Goal: Task Accomplishment & Management: Use online tool/utility

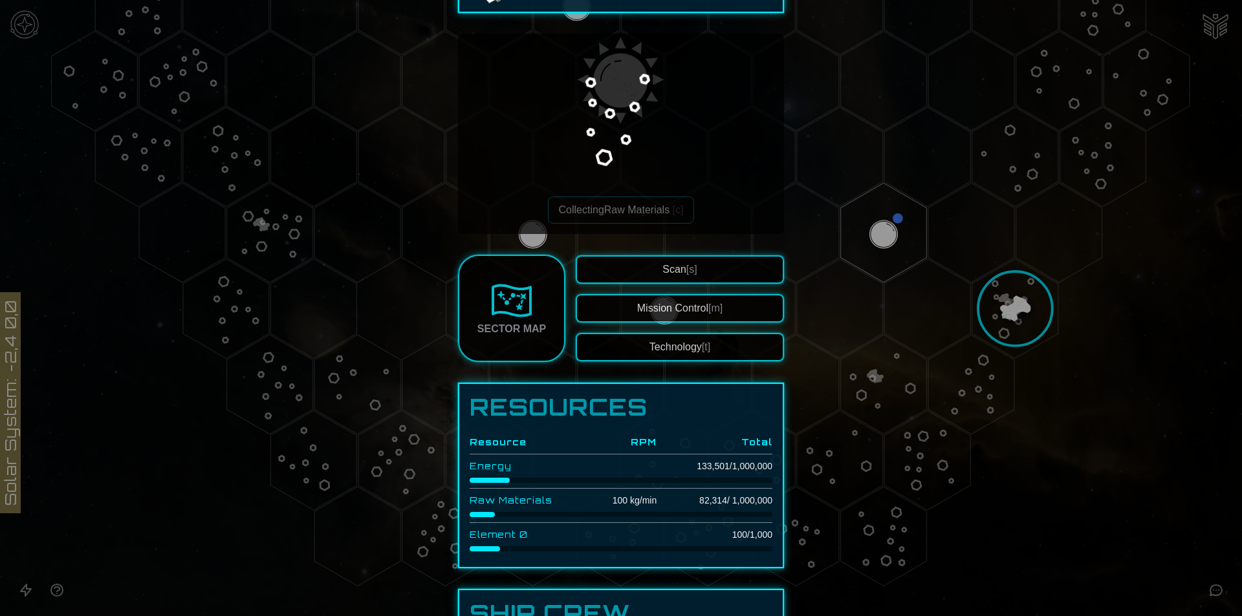
scroll to position [215, 0]
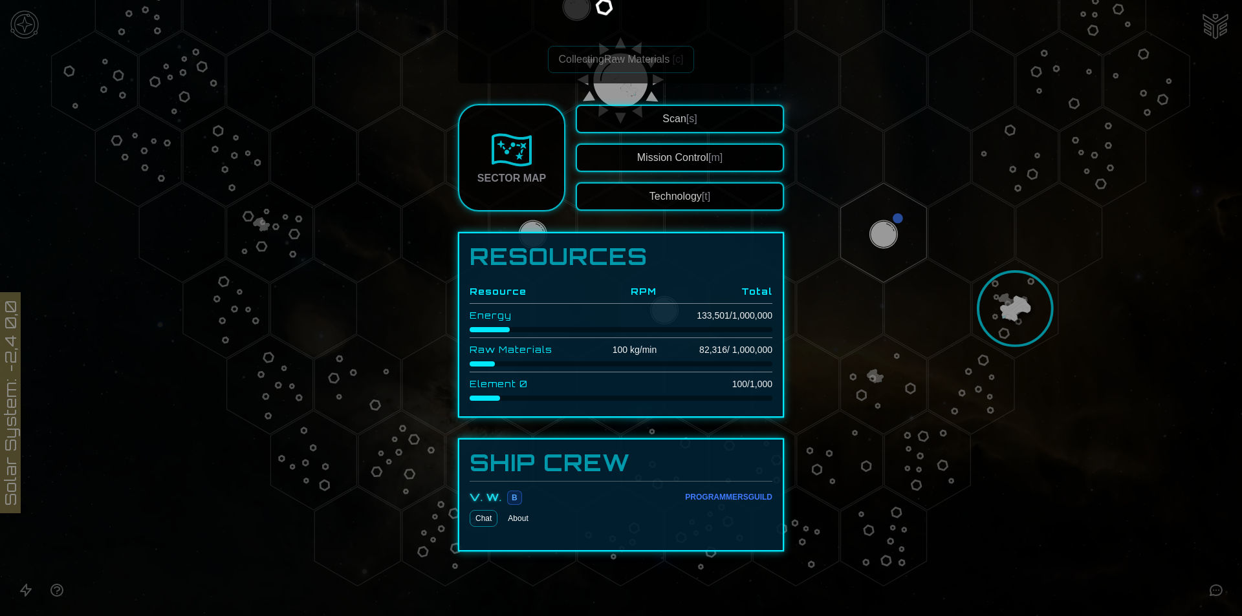
click at [507, 503] on span "B" at bounding box center [514, 498] width 15 height 14
click at [701, 499] on div "Programmers Guild" at bounding box center [728, 497] width 87 height 10
click at [702, 499] on div "Programmers Guild" at bounding box center [728, 497] width 87 height 10
click at [1081, 475] on div at bounding box center [621, 308] width 1242 height 616
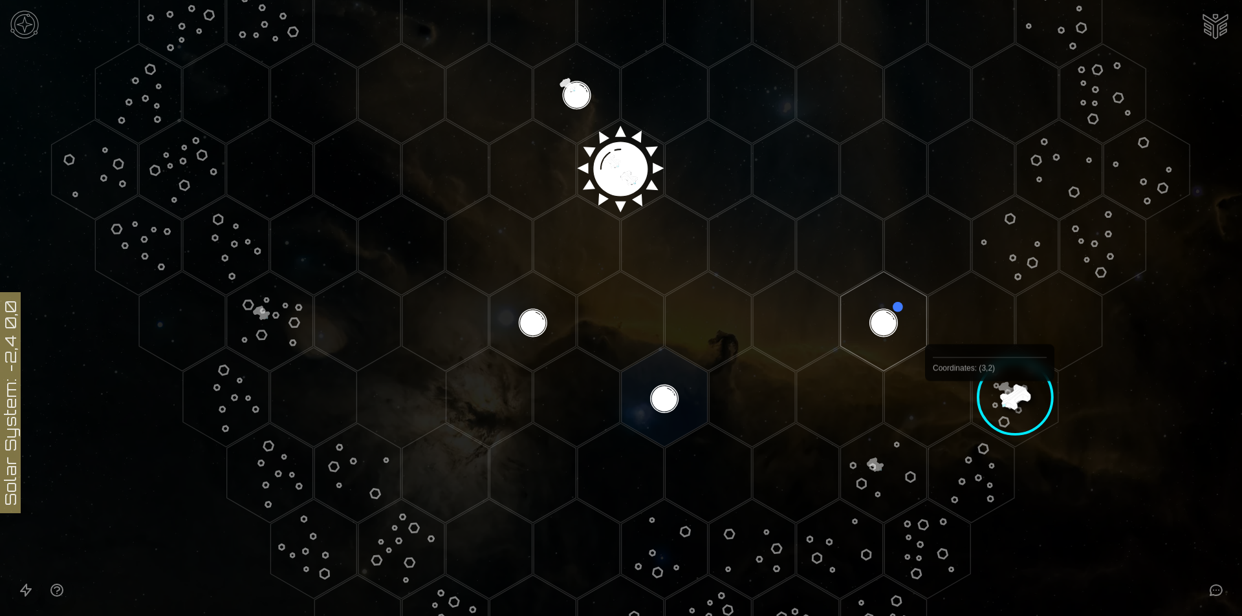
scroll to position [463, 0]
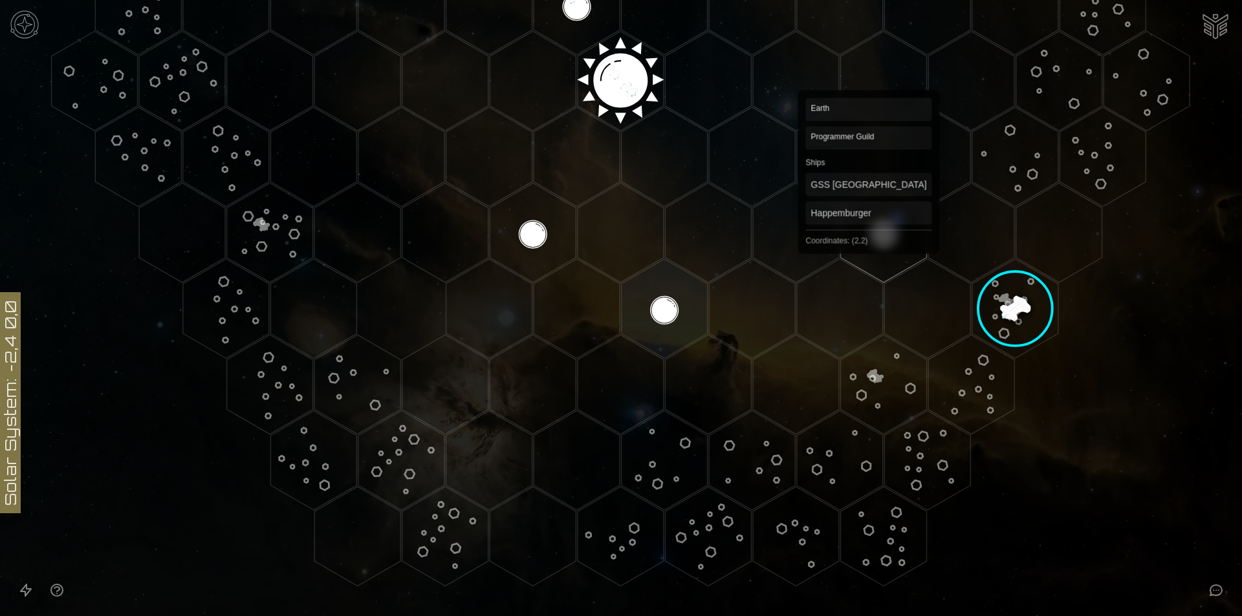
click at [869, 221] on polygon "Hex at coordinates 2,2, clickable" at bounding box center [884, 233] width 86 height 100
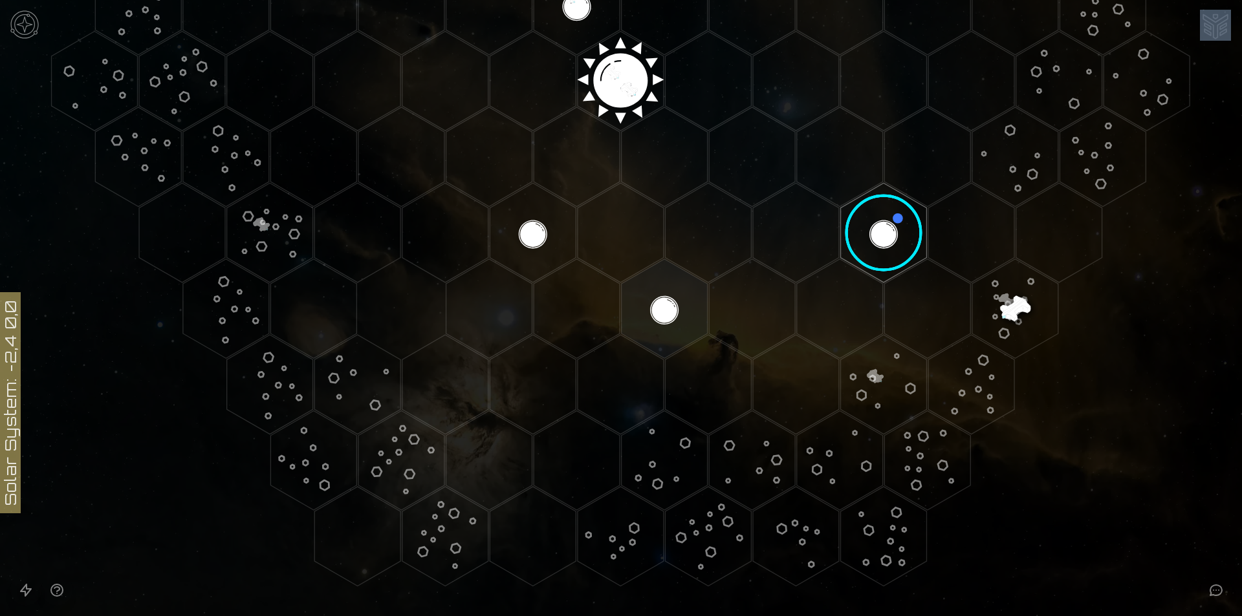
click at [869, 221] on image at bounding box center [884, 233] width 102 height 102
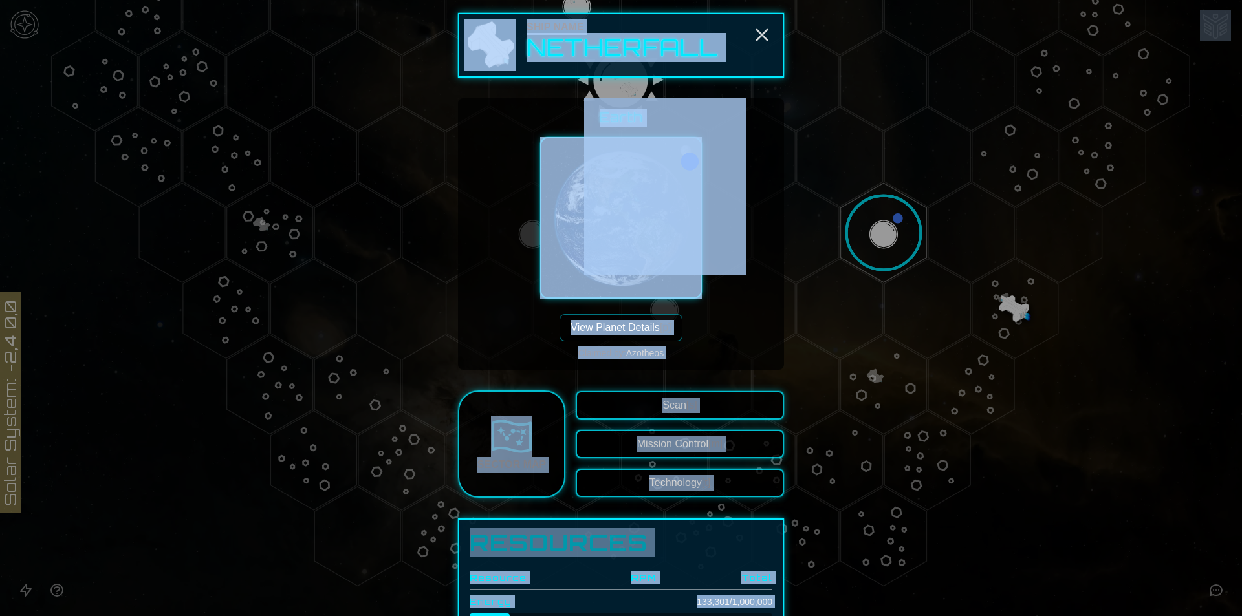
click at [721, 299] on div "Earth View Planet Details [p] Claimed by: Azotheos" at bounding box center [620, 234] width 305 height 251
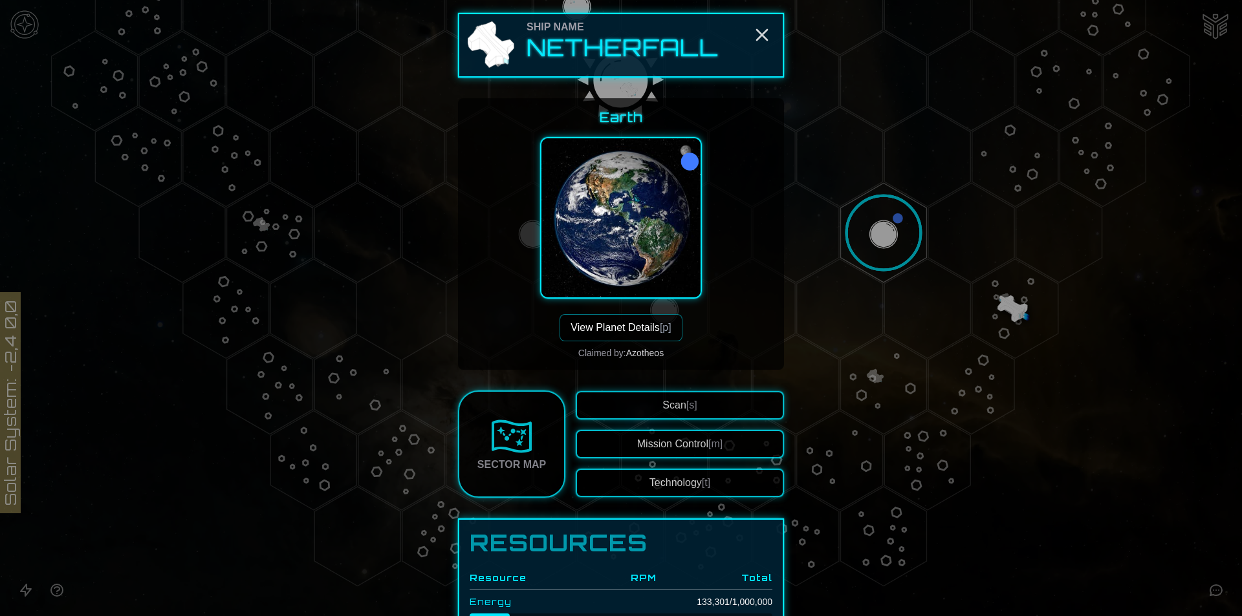
click at [664, 318] on button "View Planet Details [p]" at bounding box center [620, 327] width 122 height 27
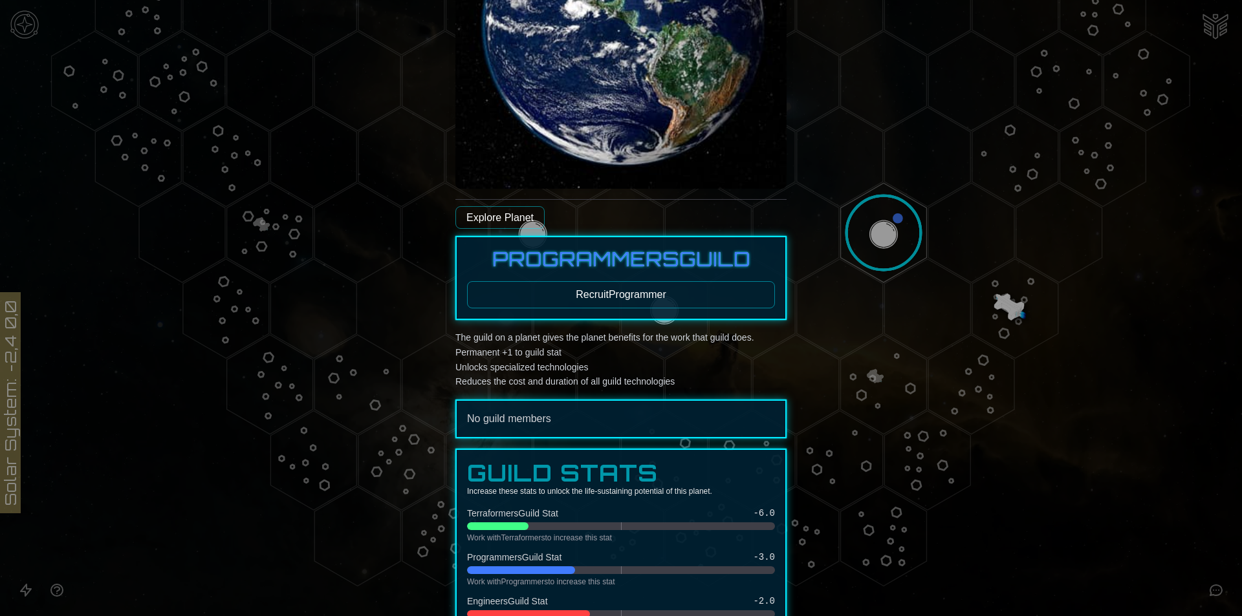
scroll to position [259, 0]
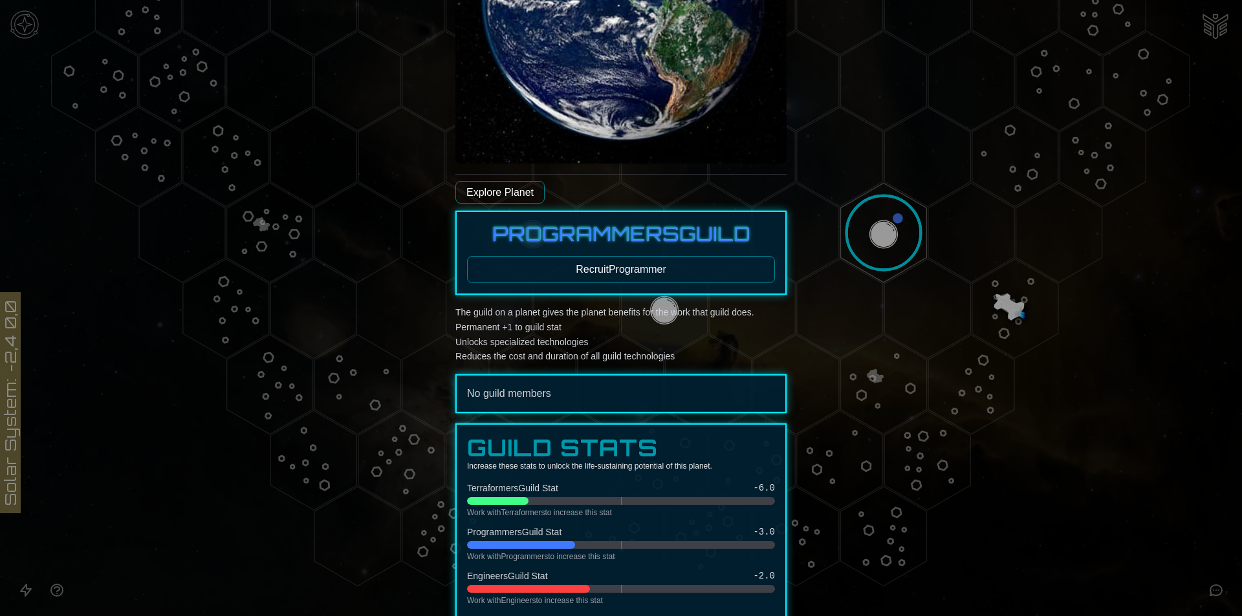
click at [576, 261] on button "Recruit Programmer" at bounding box center [621, 269] width 308 height 27
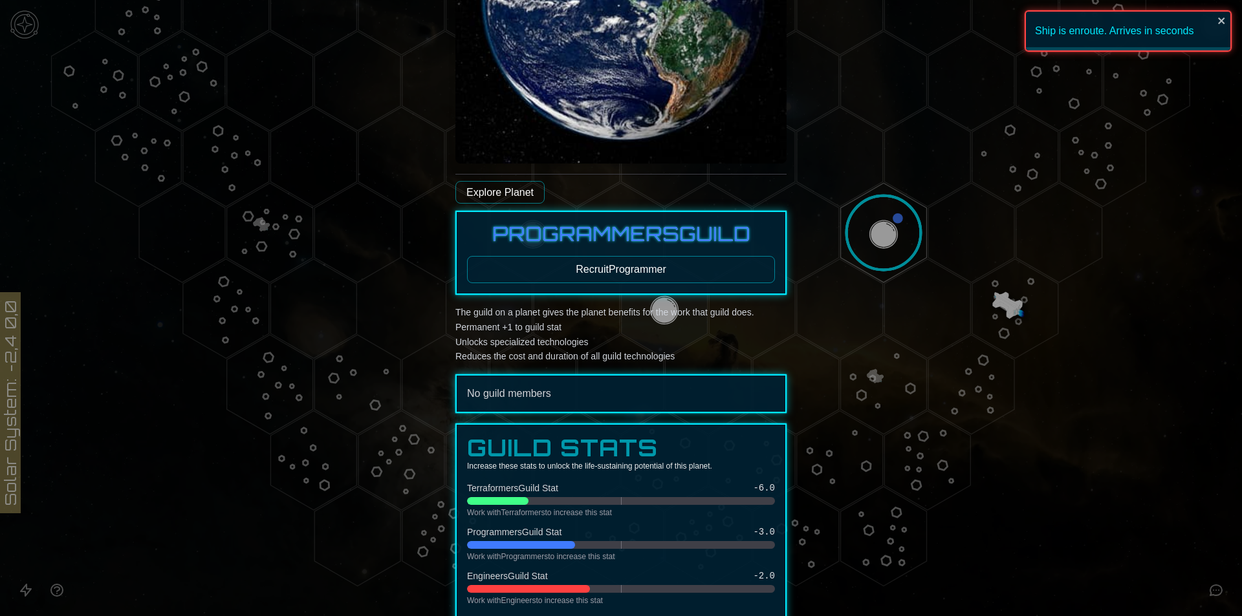
click at [883, 220] on div at bounding box center [621, 308] width 1242 height 616
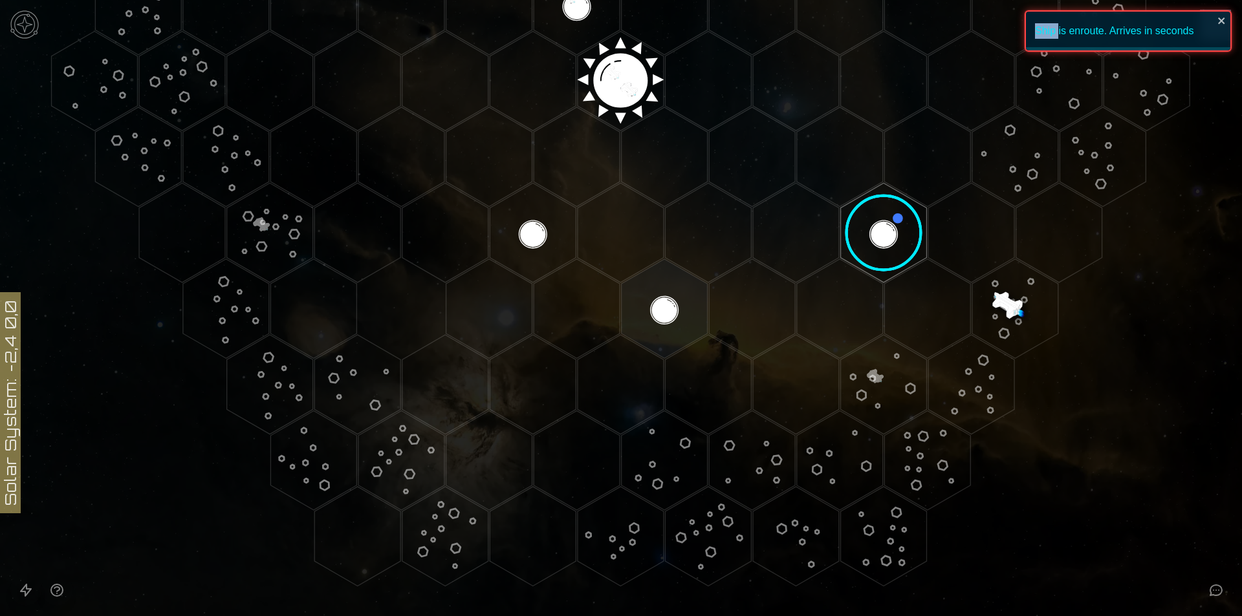
click at [883, 220] on image at bounding box center [884, 233] width 102 height 102
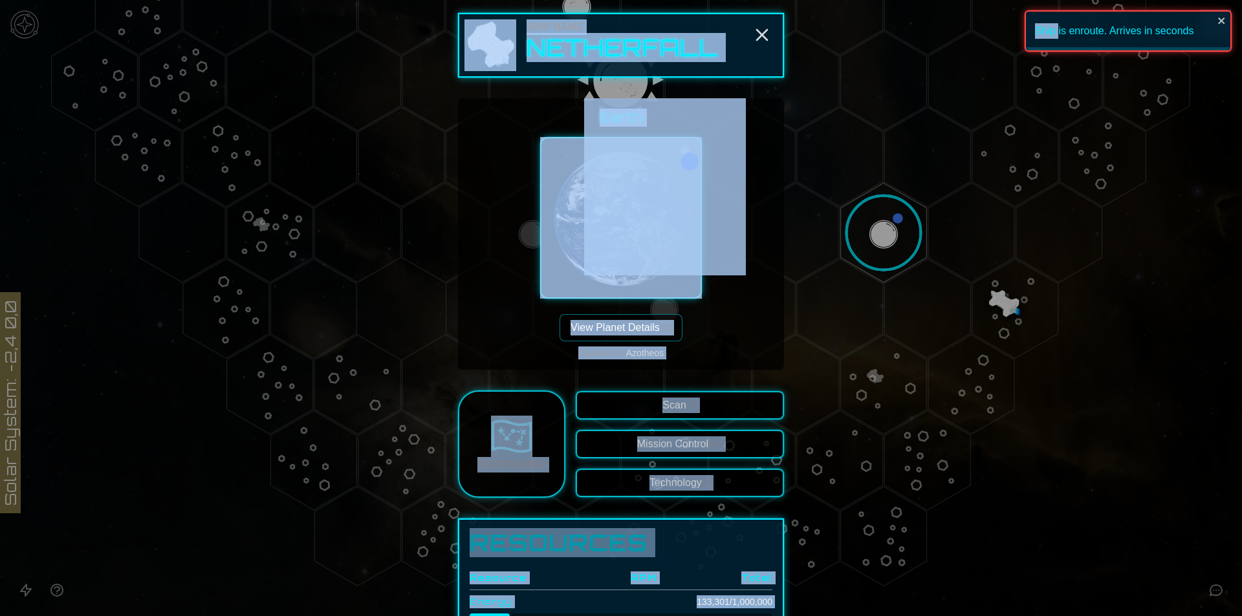
click at [846, 267] on div at bounding box center [621, 308] width 1242 height 616
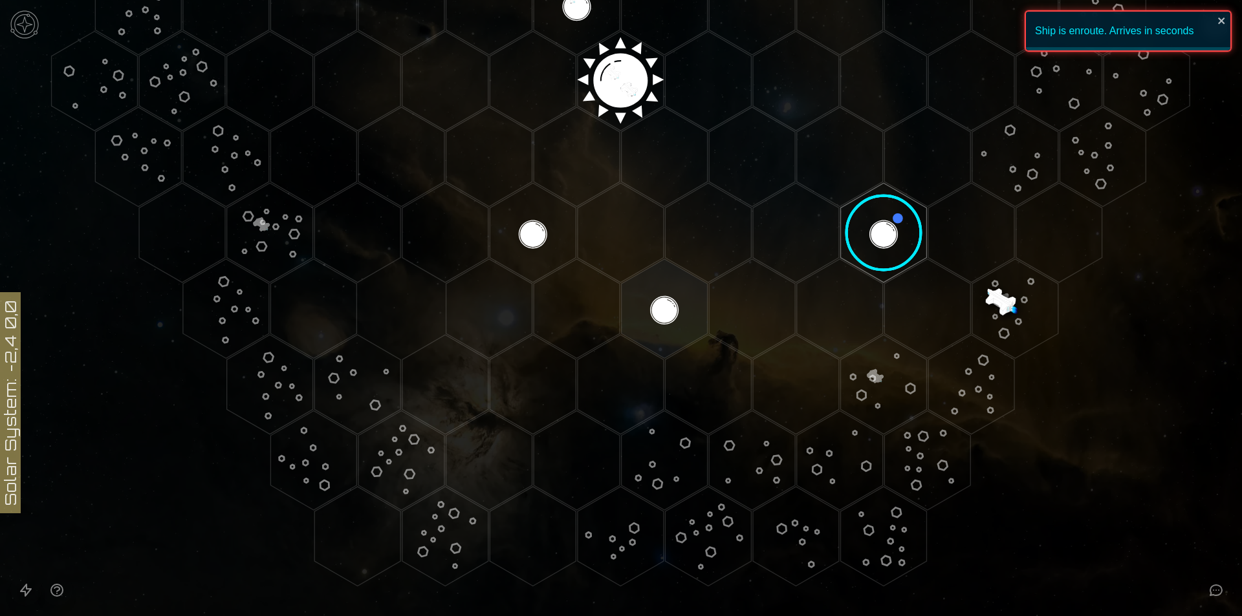
click at [847, 264] on image at bounding box center [884, 233] width 102 height 102
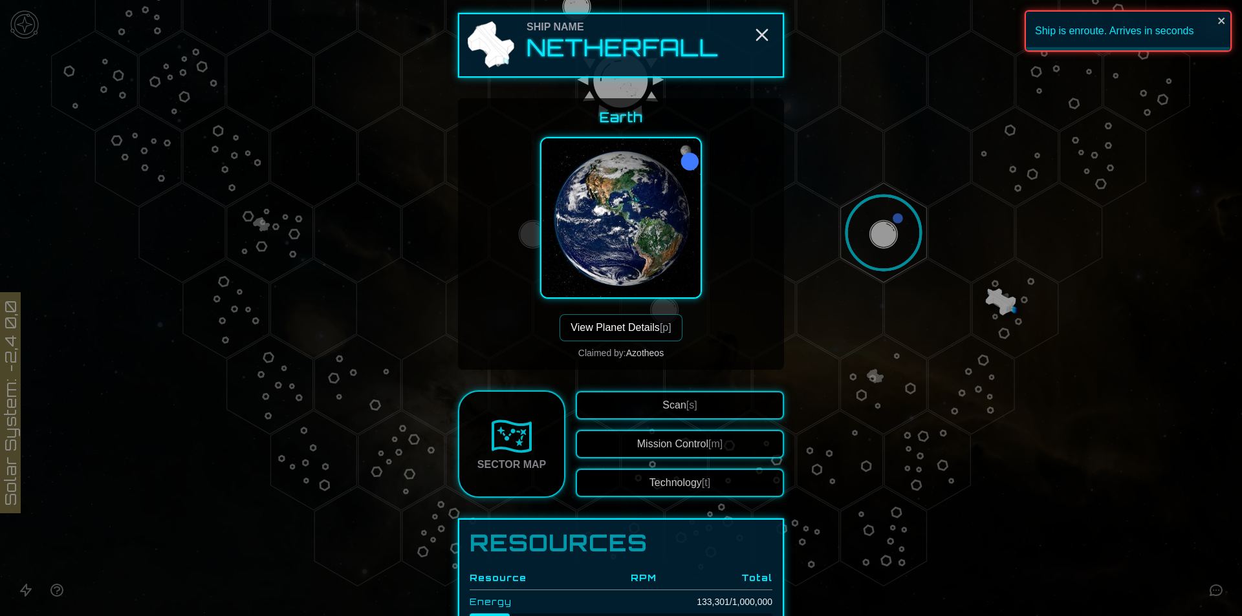
click at [871, 239] on div at bounding box center [621, 308] width 1242 height 616
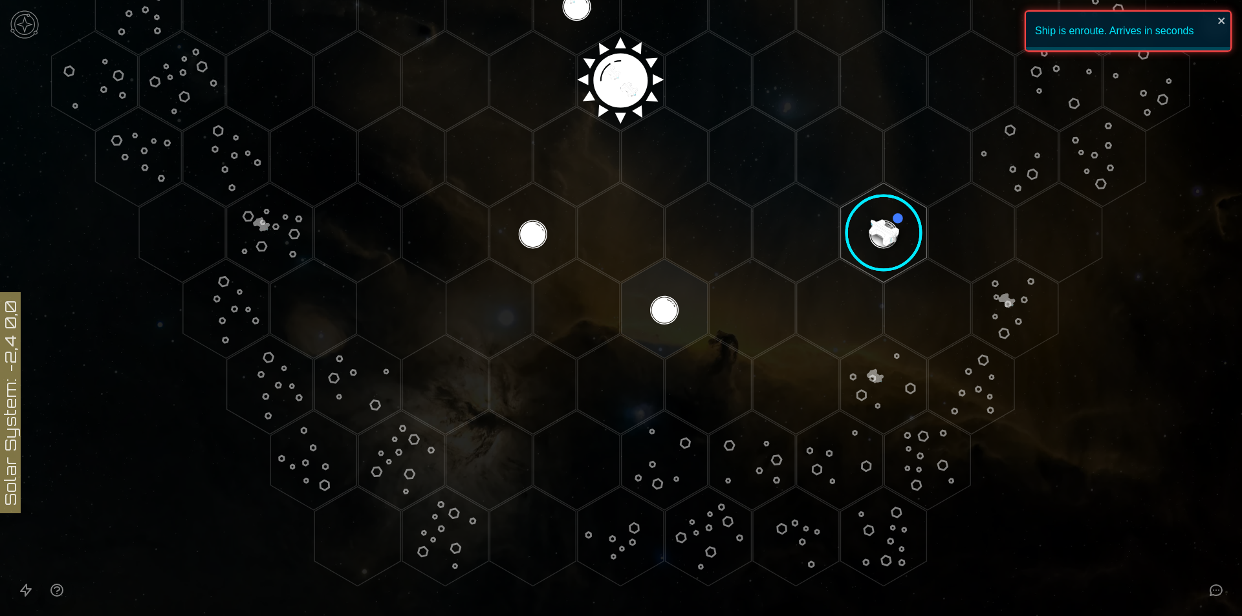
click at [878, 203] on image at bounding box center [884, 233] width 102 height 102
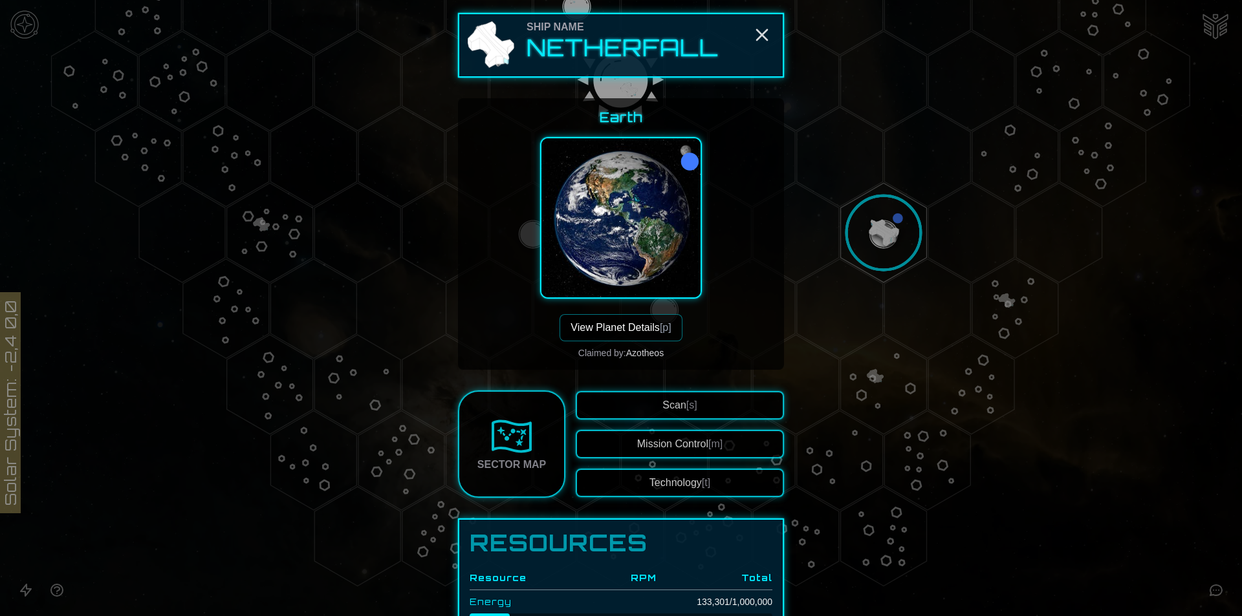
click at [640, 318] on button "View Planet Details [p]" at bounding box center [620, 327] width 122 height 27
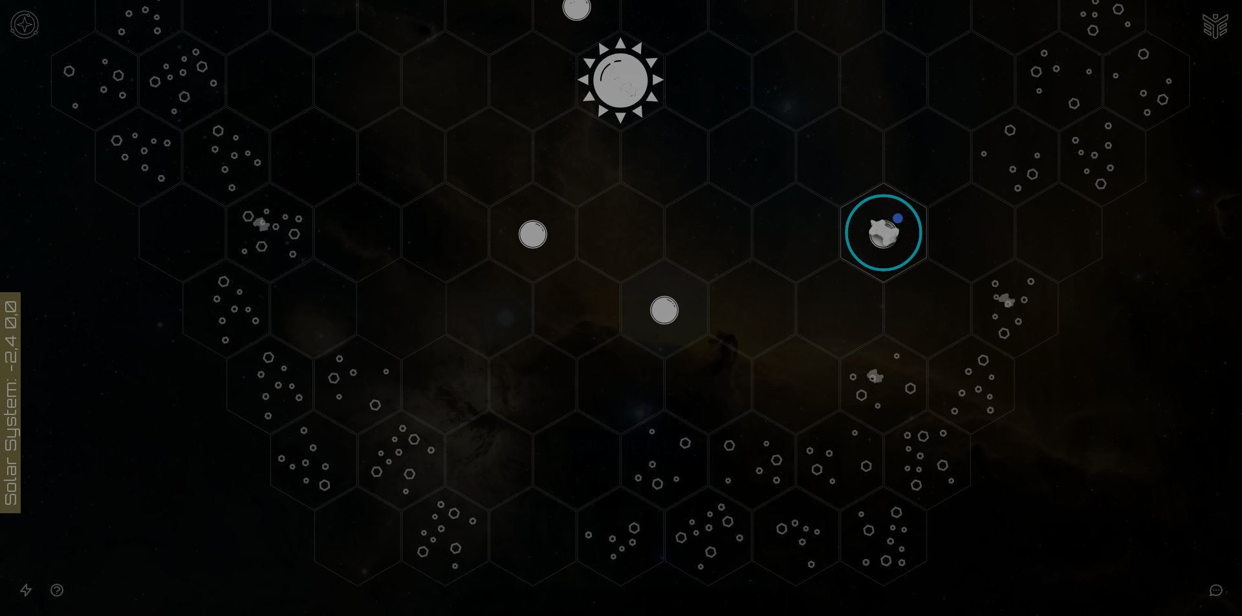
scroll to position [194, 0]
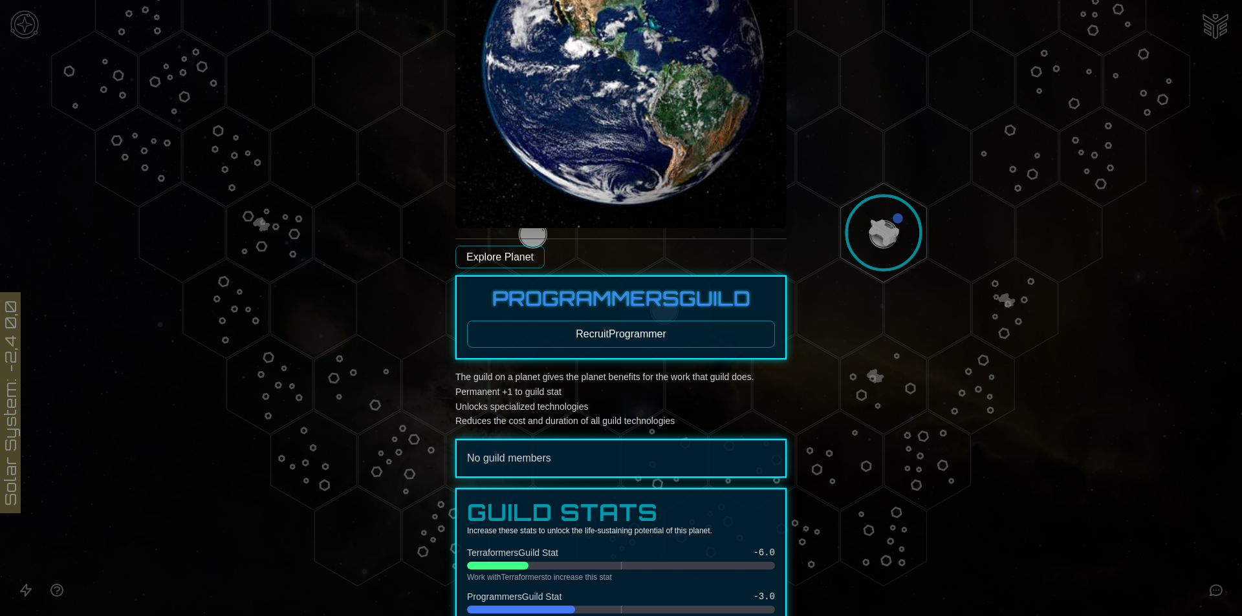
click at [616, 349] on div "Programmers Guild Recruit Programmer" at bounding box center [620, 318] width 331 height 84
click at [622, 336] on button "Recruit Programmer" at bounding box center [621, 334] width 308 height 27
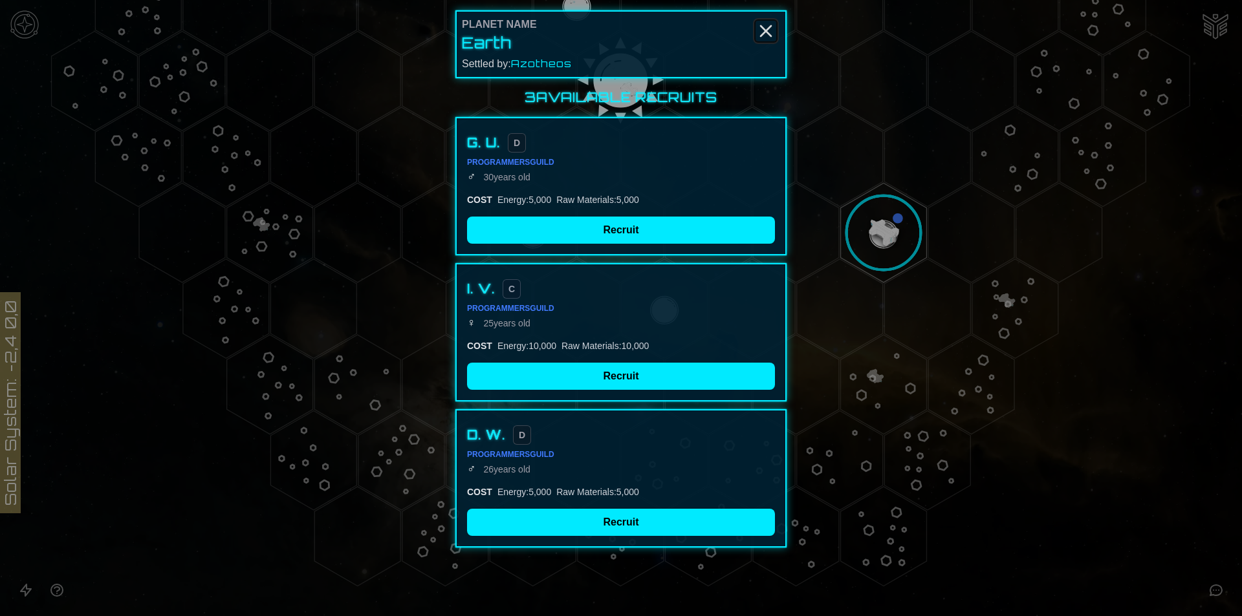
click at [773, 23] on icon "Close" at bounding box center [765, 31] width 21 height 21
